Goal: Task Accomplishment & Management: Use online tool/utility

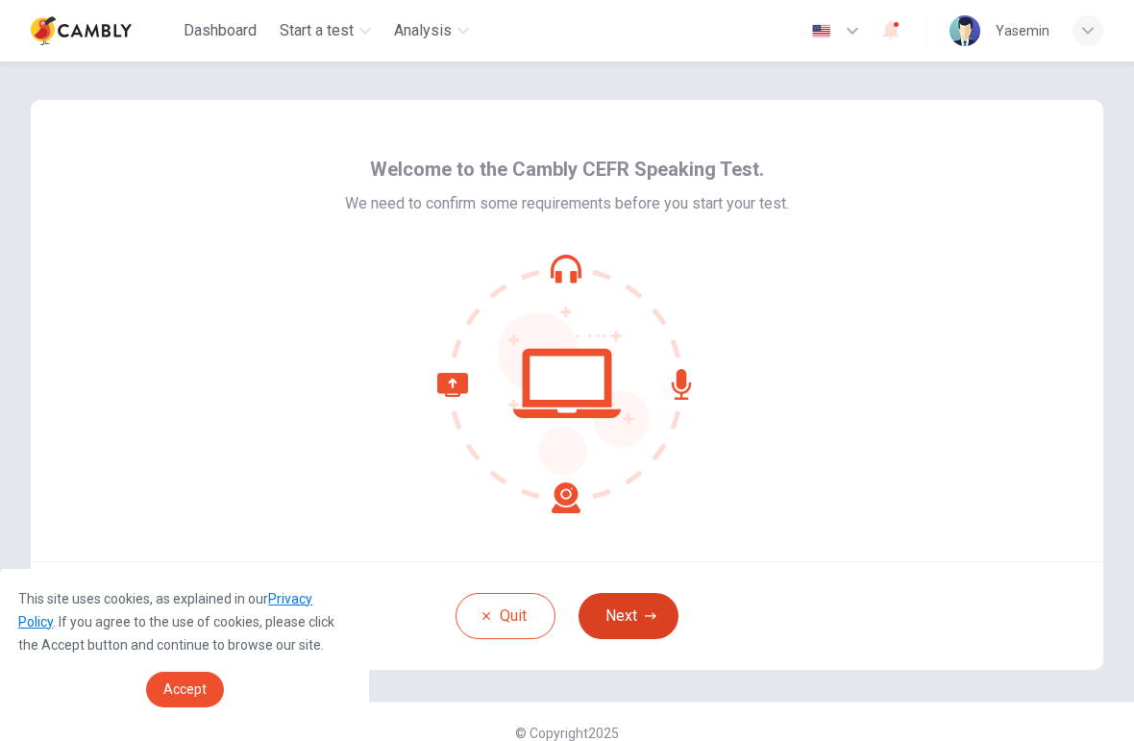
click at [635, 606] on button "Next" at bounding box center [628, 616] width 100 height 46
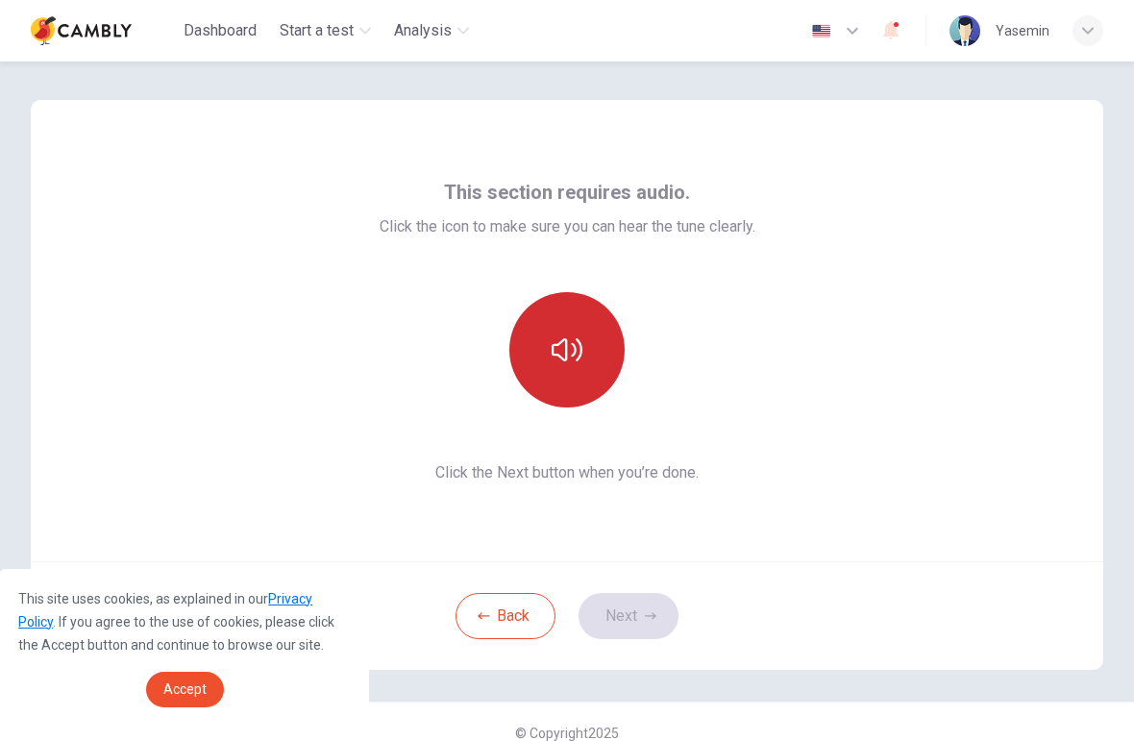
click at [575, 342] on icon "button" at bounding box center [567, 349] width 31 height 31
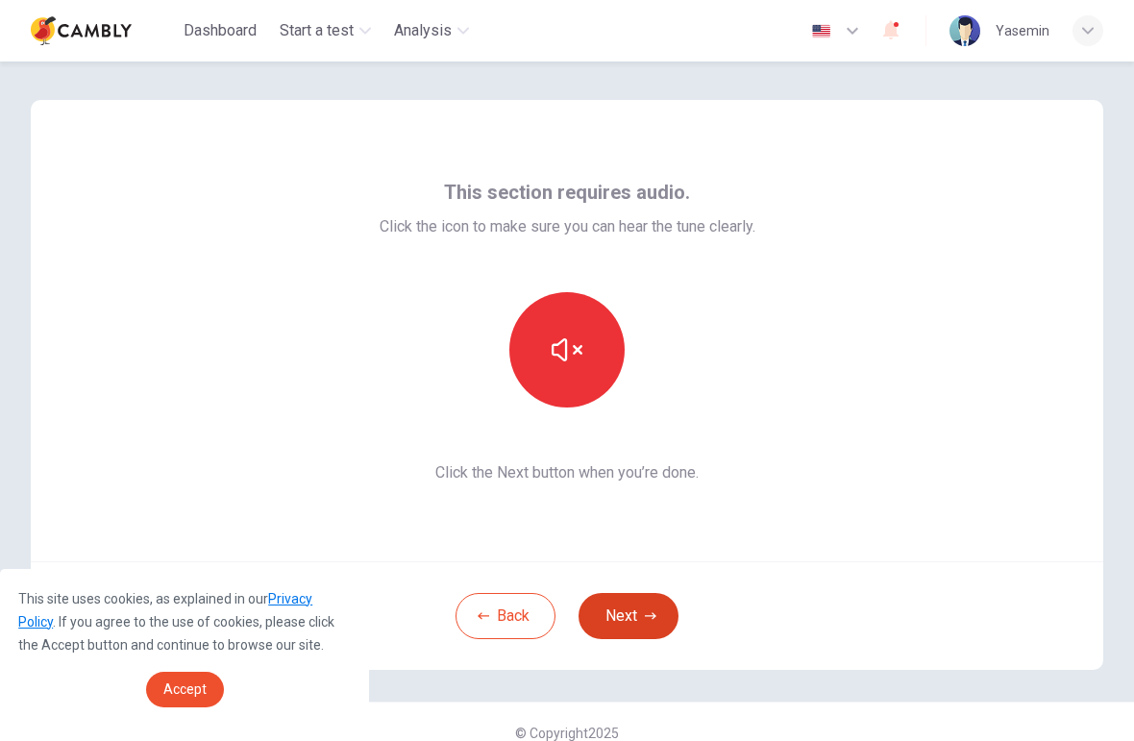
click at [641, 615] on button "Next" at bounding box center [628, 616] width 100 height 46
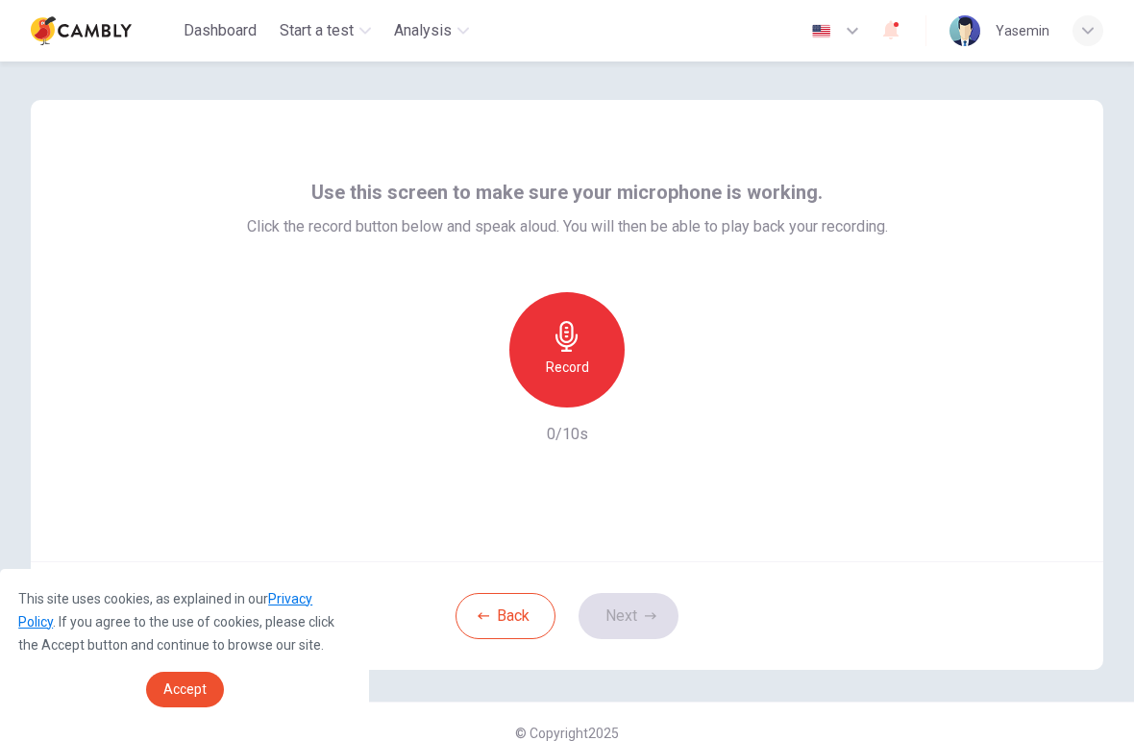
click at [569, 343] on icon "button" at bounding box center [567, 336] width 31 height 31
click at [661, 400] on icon "button" at bounding box center [655, 391] width 19 height 19
click at [639, 614] on button "Next" at bounding box center [628, 616] width 100 height 46
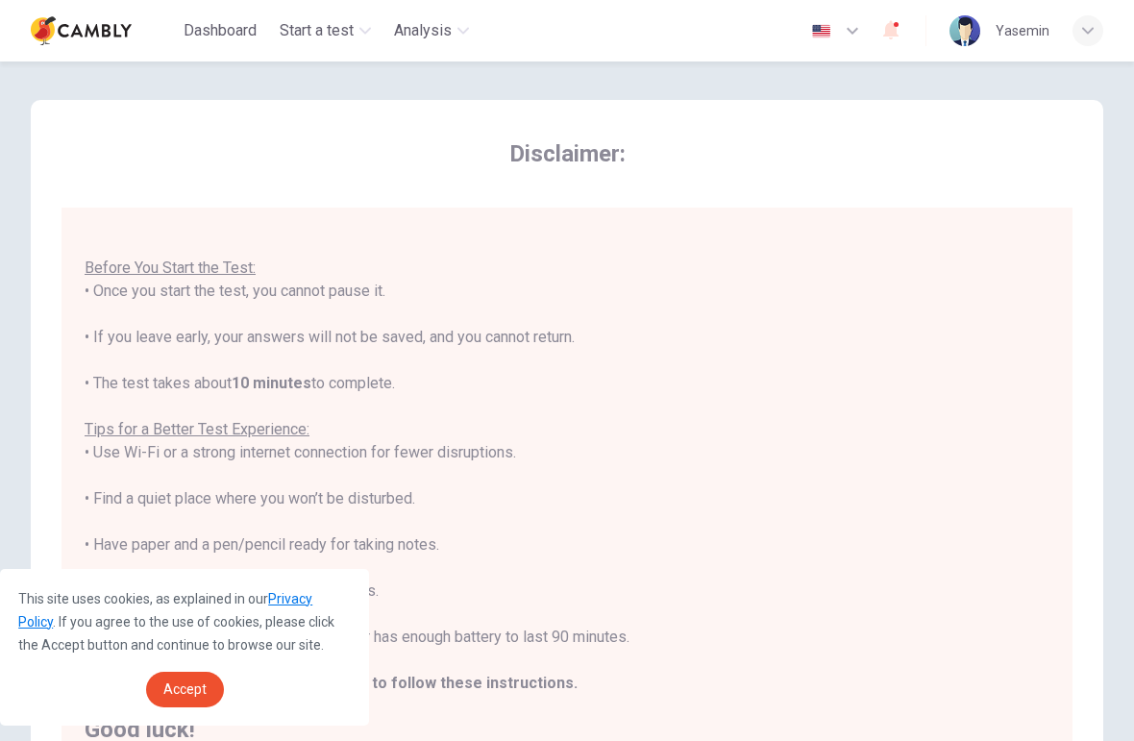
scroll to position [20, 0]
click at [21, 461] on div "Disclaimer: You are about to start a CEFR Speaking Test . Before You Start the …" at bounding box center [567, 503] width 1134 height 885
click at [297, 582] on div "This site uses cookies, as explained in our Privacy Policy . If you agree to th…" at bounding box center [184, 647] width 369 height 157
click at [311, 602] on link "Privacy Policy" at bounding box center [165, 610] width 294 height 38
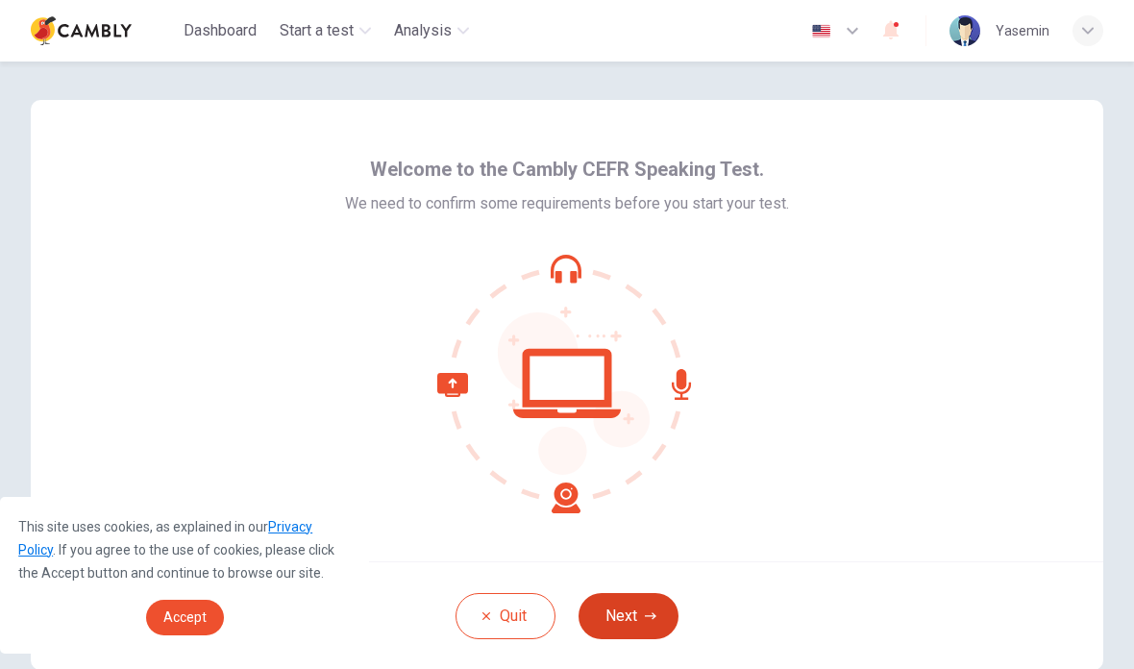
click at [637, 606] on button "Next" at bounding box center [628, 616] width 100 height 46
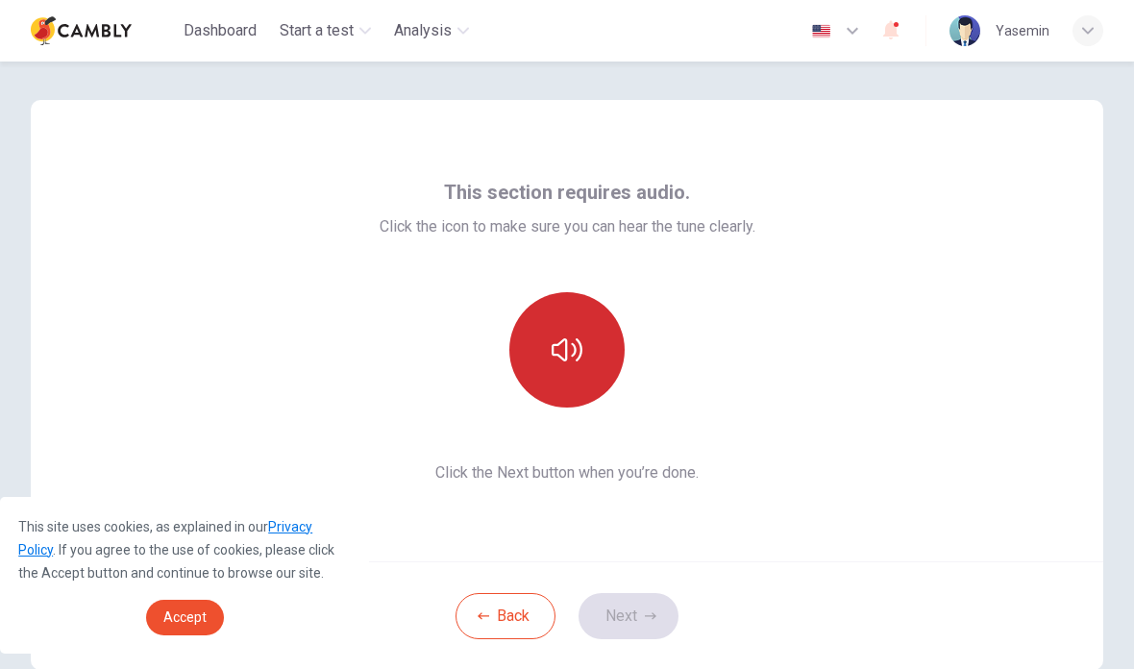
click at [560, 349] on icon "button" at bounding box center [567, 349] width 31 height 31
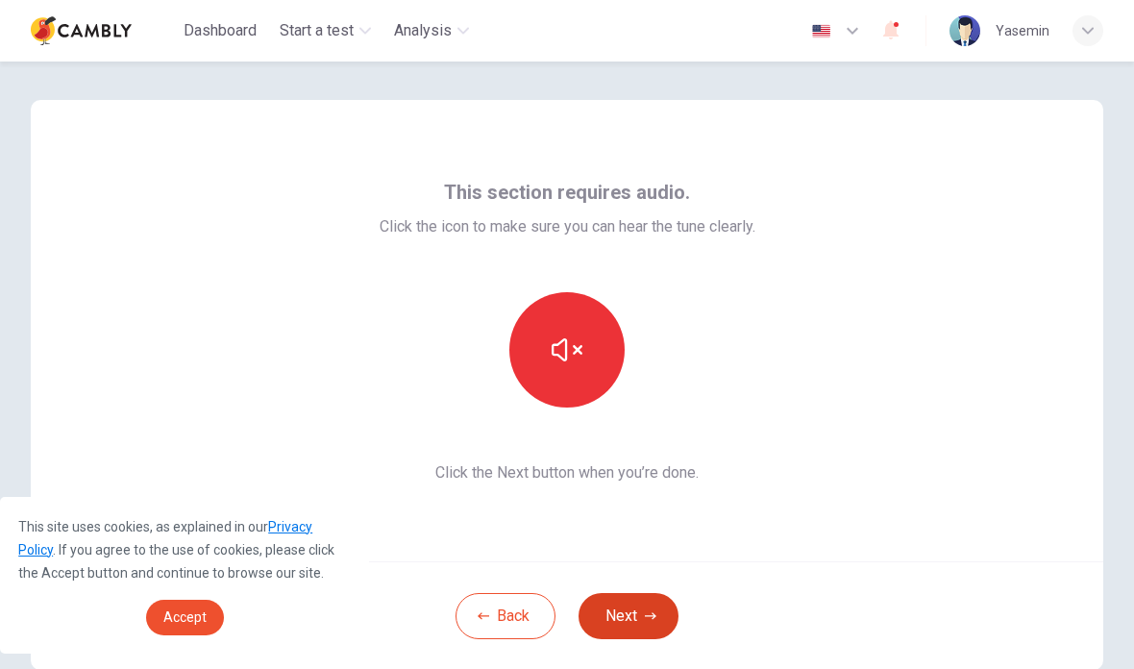
click at [626, 613] on button "Next" at bounding box center [628, 616] width 100 height 46
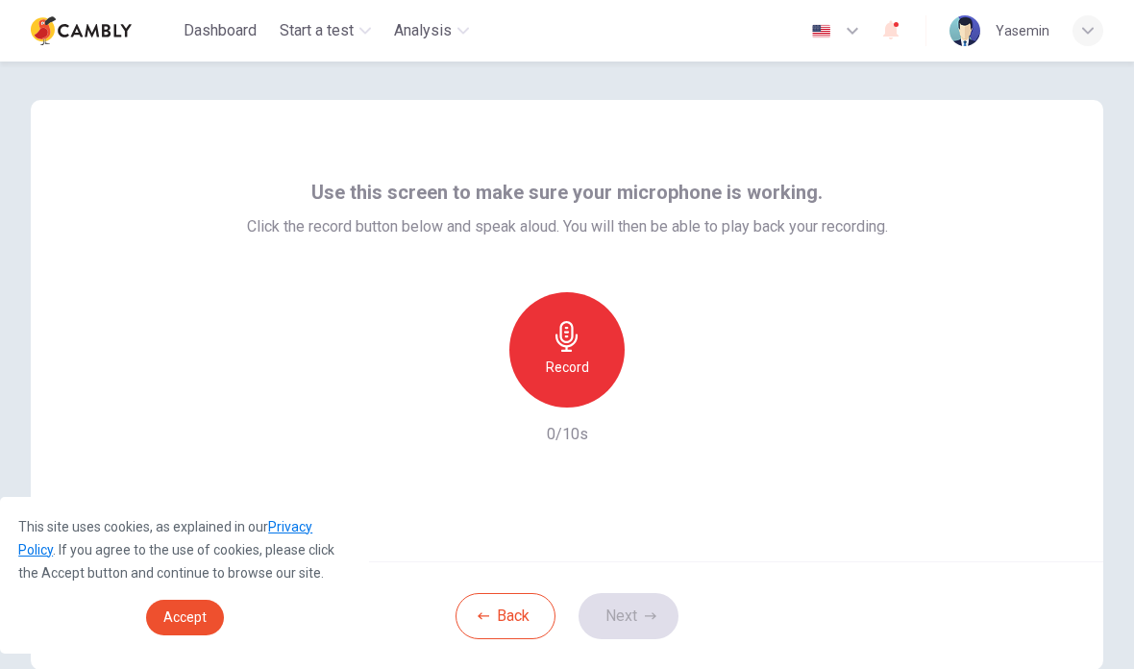
click at [577, 340] on icon "button" at bounding box center [566, 336] width 22 height 31
click at [657, 405] on div "button" at bounding box center [655, 392] width 31 height 31
click at [635, 619] on button "Next" at bounding box center [628, 616] width 100 height 46
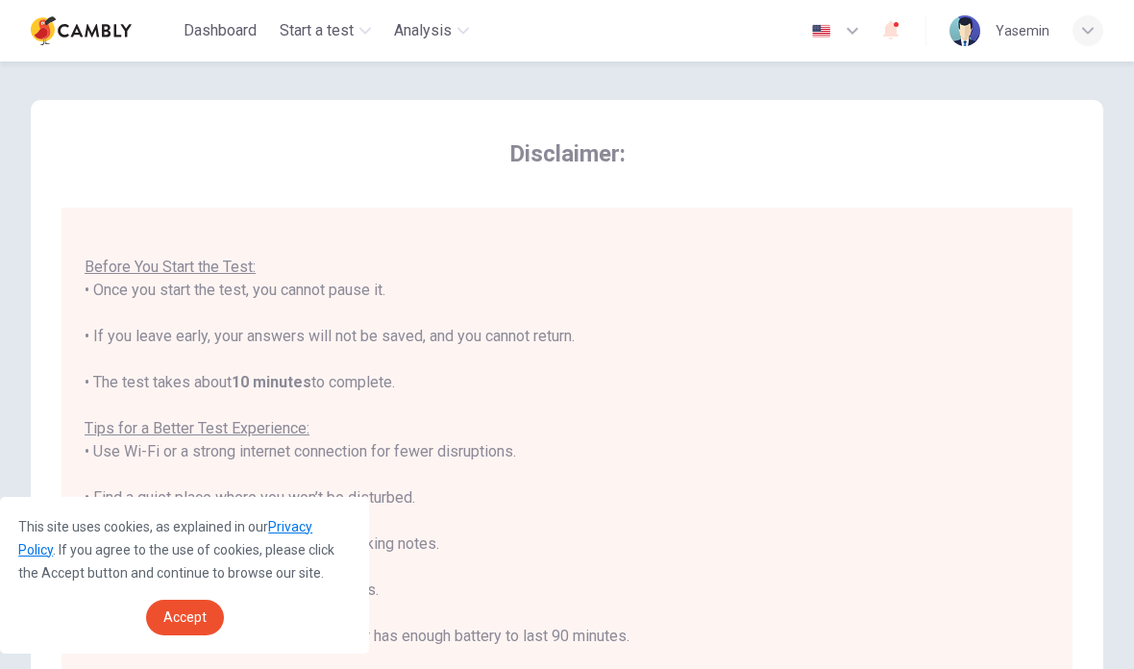
scroll to position [20, 0]
click at [194, 614] on span "Accept" at bounding box center [184, 616] width 43 height 15
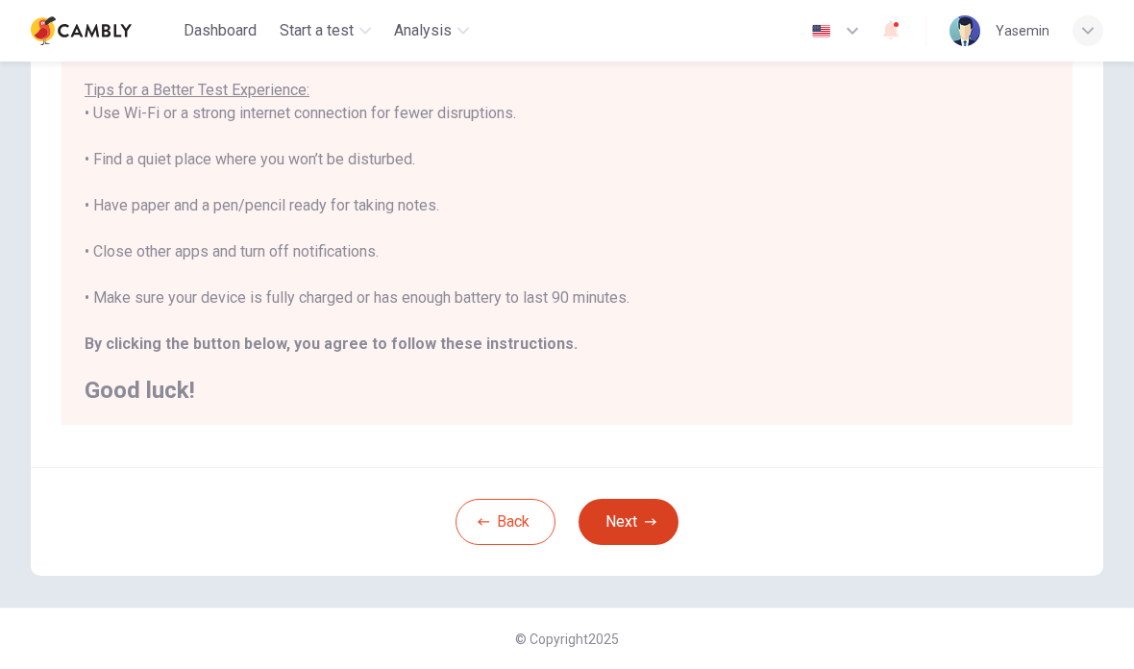
click at [637, 524] on button "Next" at bounding box center [628, 522] width 100 height 46
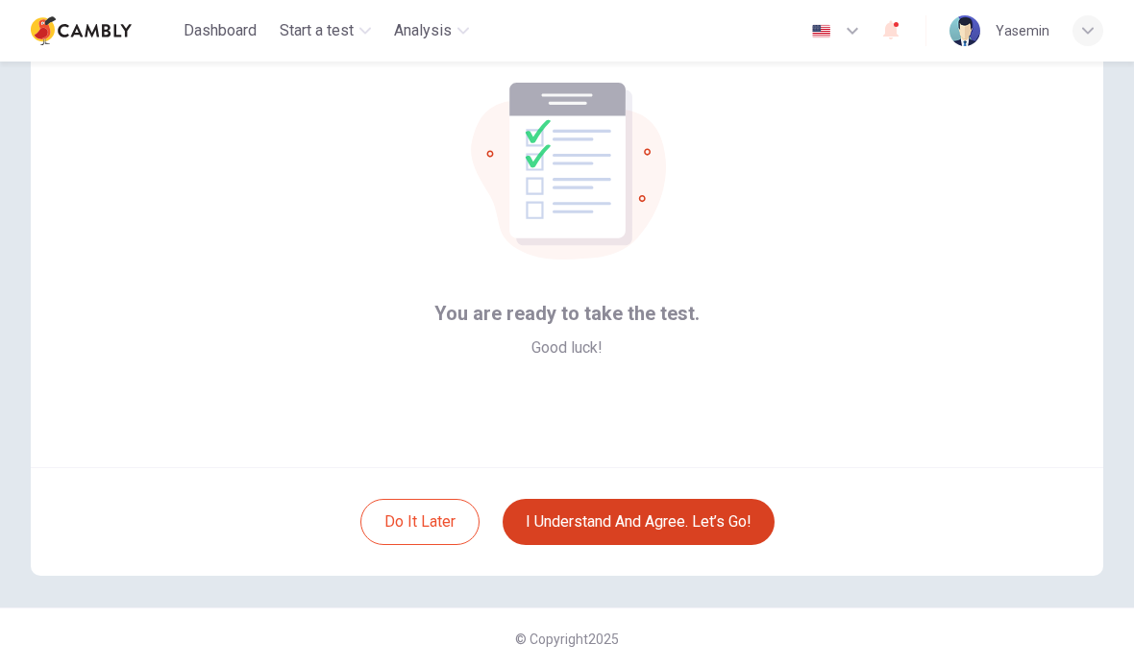
scroll to position [94, 0]
click at [643, 531] on button "I understand and agree. Let’s go!" at bounding box center [639, 522] width 272 height 46
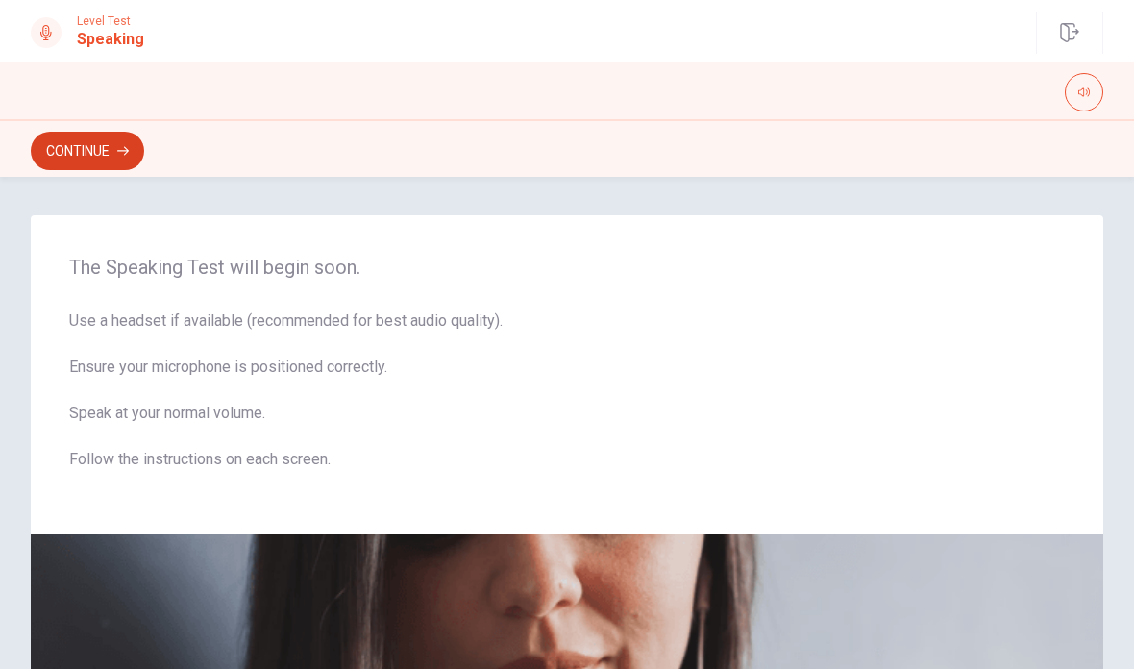
click at [119, 149] on icon "button" at bounding box center [123, 151] width 12 height 12
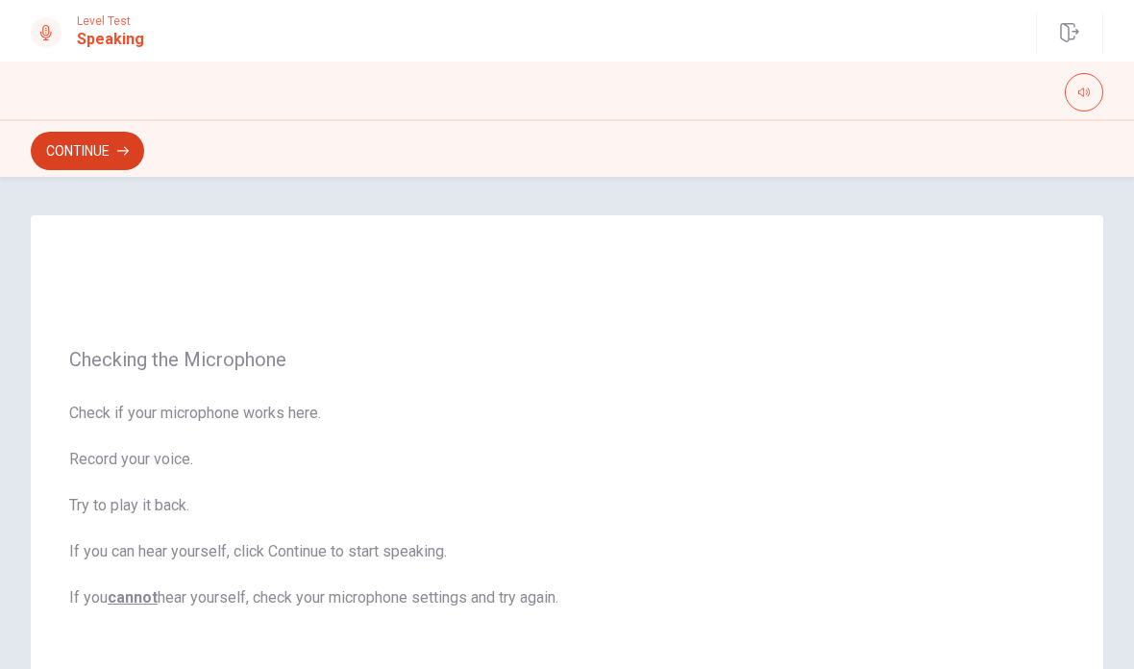
click at [109, 156] on button "Continue" at bounding box center [87, 151] width 113 height 38
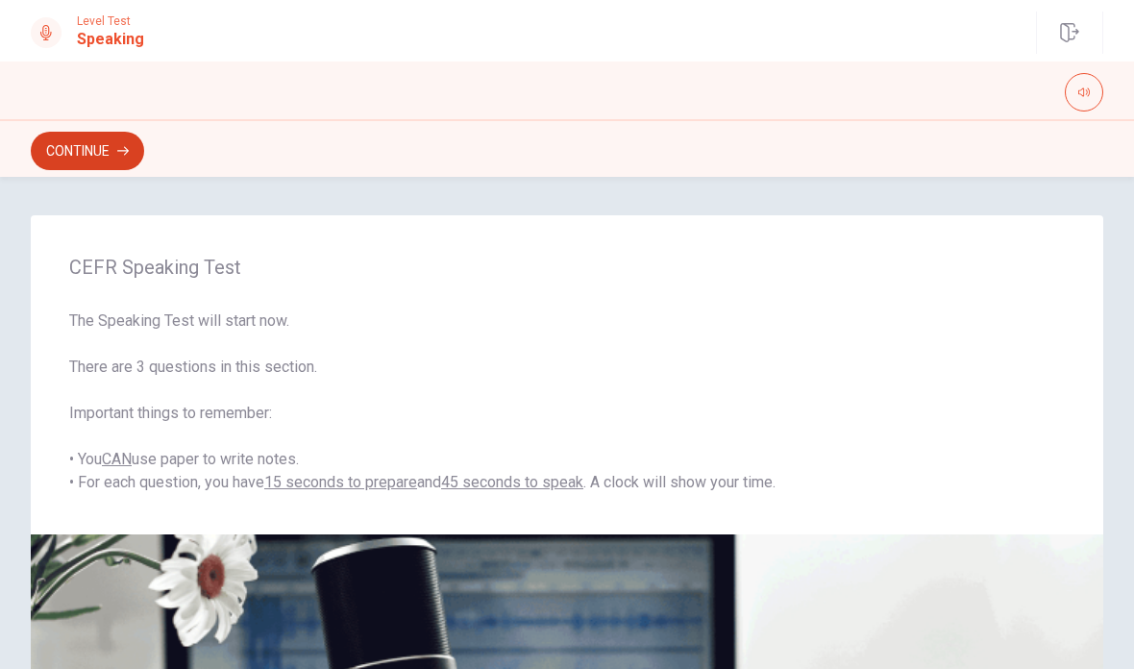
click at [96, 152] on button "Continue" at bounding box center [87, 151] width 113 height 38
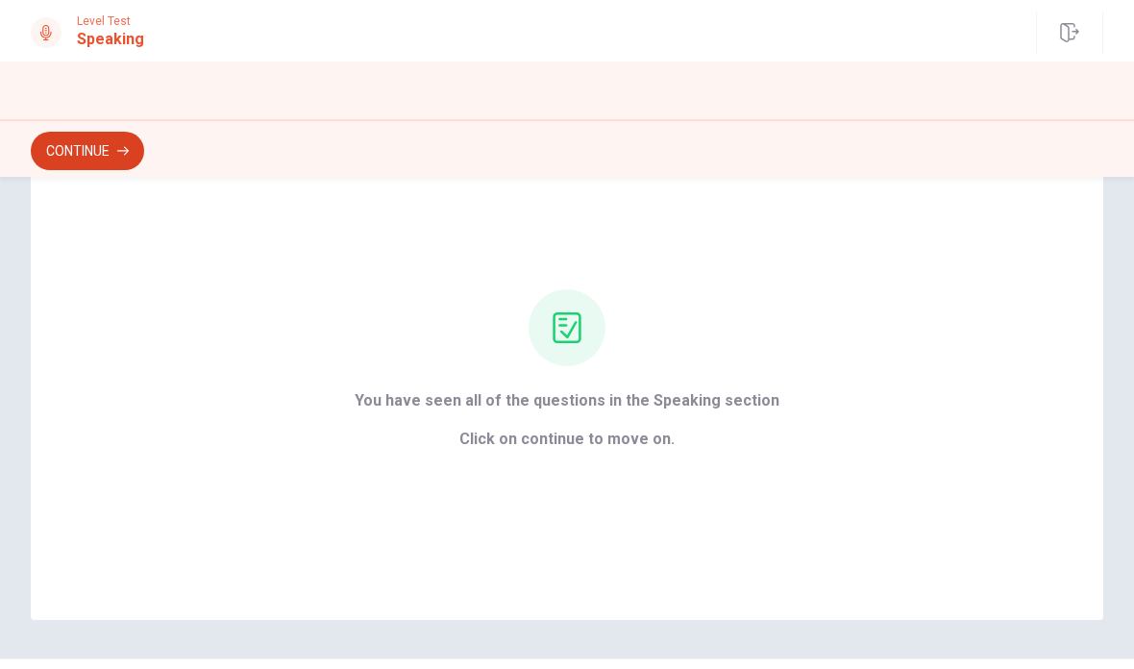
click at [115, 153] on button "Continue" at bounding box center [87, 151] width 113 height 38
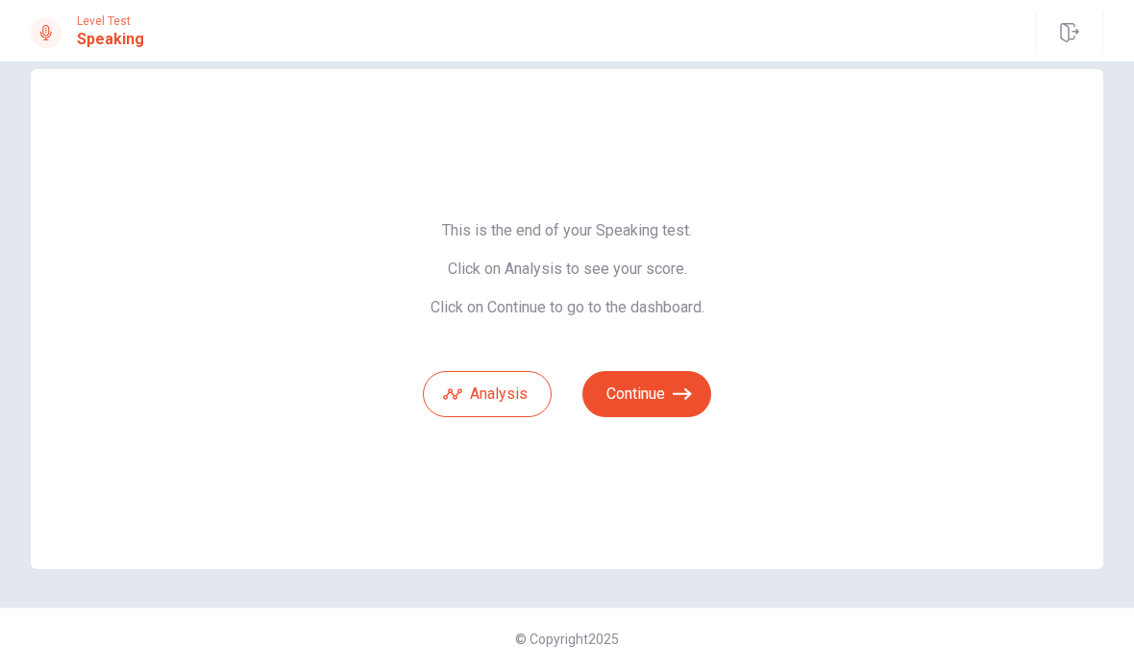
scroll to position [31, 0]
click at [666, 388] on button "Continue" at bounding box center [646, 394] width 129 height 46
